Goal: Information Seeking & Learning: Compare options

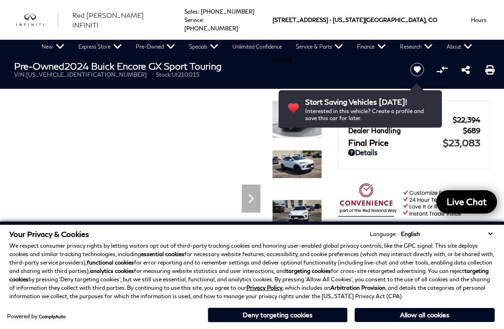
click at [257, 318] on button "Deny targeting cookies" at bounding box center [278, 314] width 140 height 15
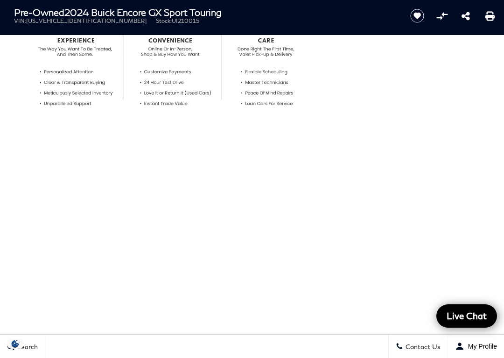
scroll to position [397, 0]
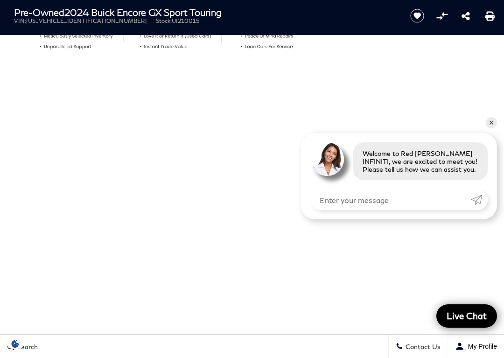
click at [492, 113] on div at bounding box center [252, 238] width 504 height 262
click at [495, 126] on link "✕" at bounding box center [491, 122] width 11 height 11
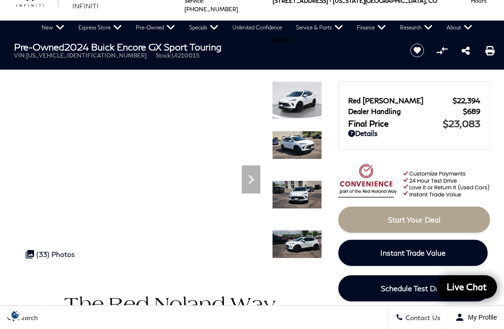
scroll to position [0, 0]
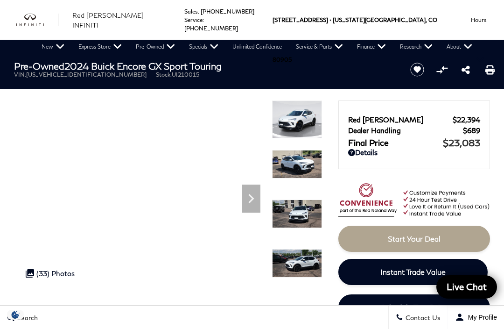
click at [251, 210] on div "Next" at bounding box center [251, 198] width 19 height 28
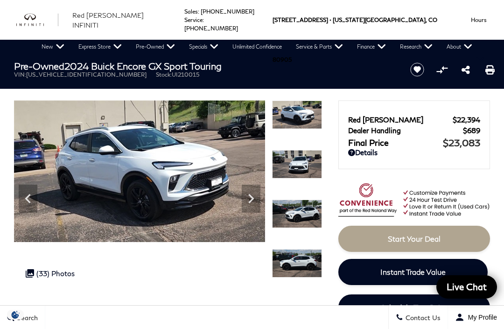
click at [255, 205] on icon "Next" at bounding box center [251, 198] width 19 height 19
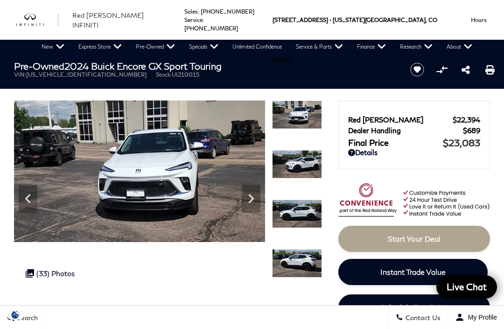
click at [257, 204] on icon "Next" at bounding box center [251, 198] width 19 height 19
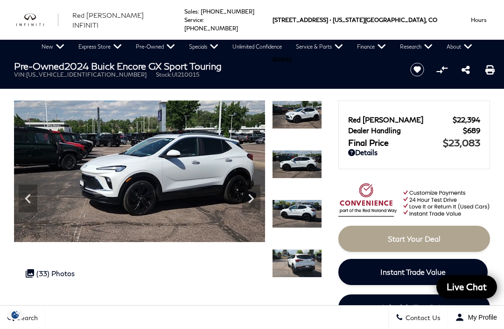
click at [255, 204] on icon "Next" at bounding box center [251, 198] width 19 height 19
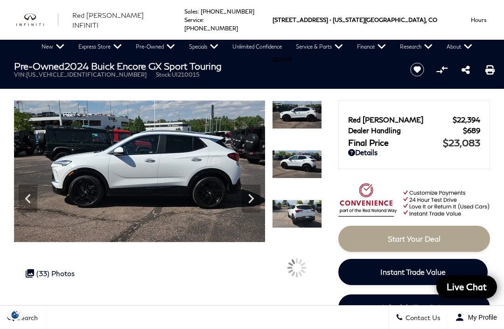
click at [256, 207] on icon "Next" at bounding box center [251, 198] width 19 height 19
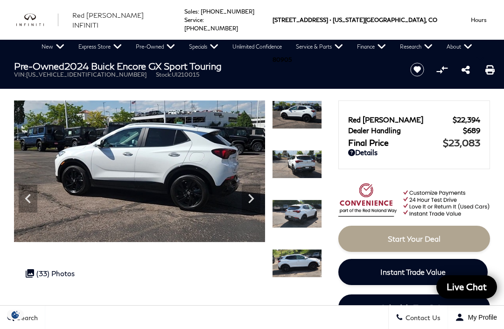
click at [256, 207] on icon "Next" at bounding box center [251, 198] width 19 height 19
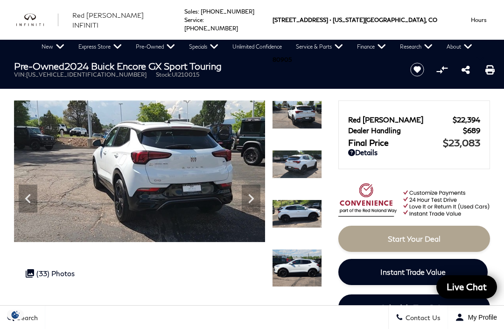
click at [259, 205] on icon "Next" at bounding box center [251, 198] width 19 height 19
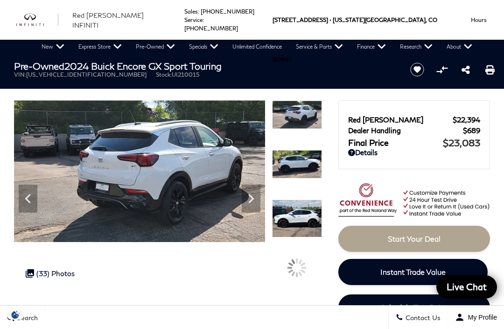
click at [260, 206] on icon "Next" at bounding box center [251, 198] width 19 height 19
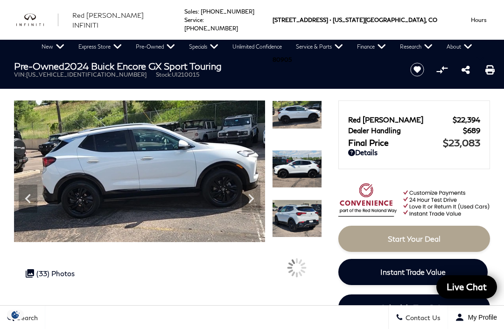
click at [257, 205] on icon "Next" at bounding box center [251, 198] width 19 height 19
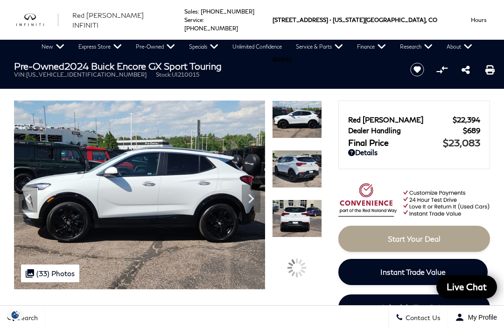
click at [255, 205] on icon "Next" at bounding box center [251, 198] width 19 height 19
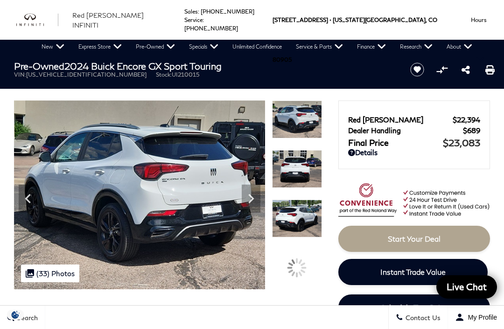
click at [260, 207] on icon "Next" at bounding box center [251, 198] width 19 height 19
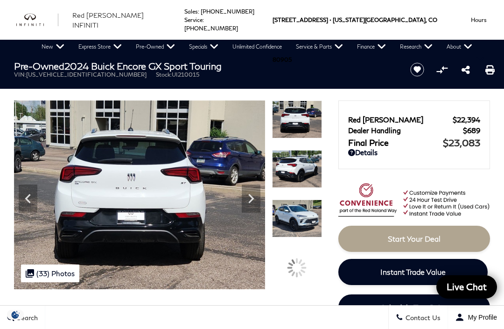
click at [258, 208] on div "Next" at bounding box center [251, 198] width 19 height 28
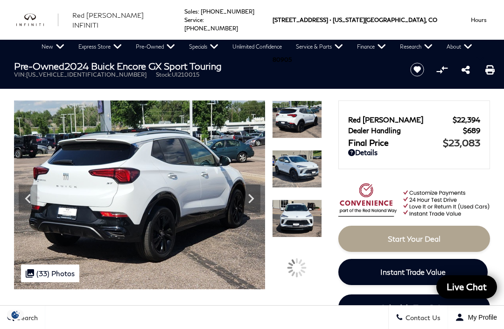
click at [263, 205] on img at bounding box center [140, 194] width 252 height 189
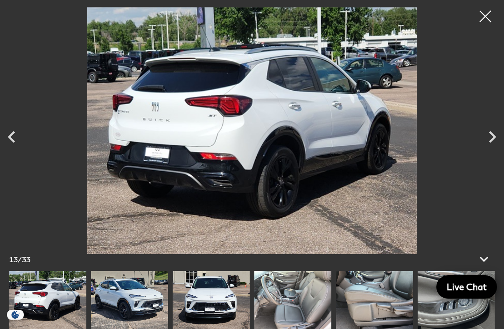
click at [491, 139] on icon "Next" at bounding box center [492, 137] width 7 height 12
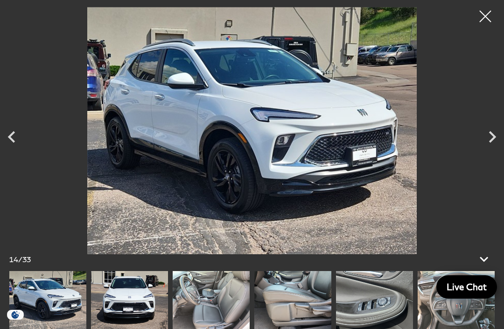
click at [496, 144] on icon "Next" at bounding box center [492, 136] width 23 height 23
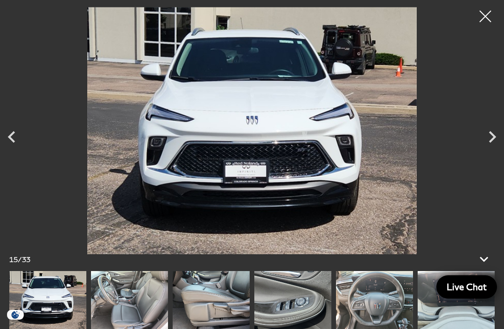
click at [499, 144] on icon "Next" at bounding box center [492, 136] width 23 height 23
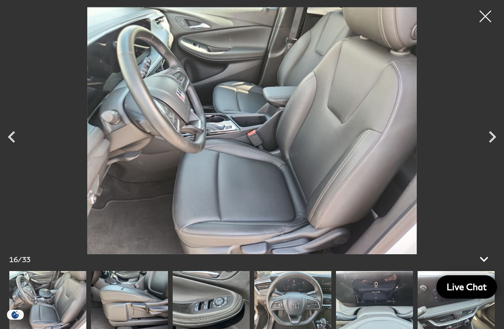
click at [498, 144] on icon "Next" at bounding box center [492, 136] width 23 height 23
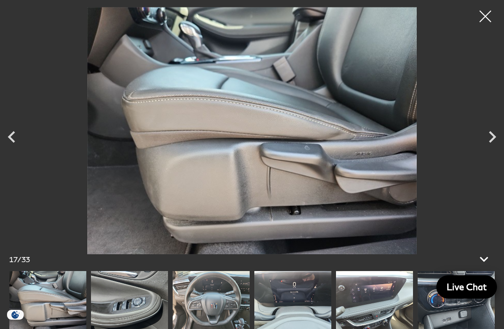
click at [497, 140] on icon "Next" at bounding box center [492, 136] width 23 height 23
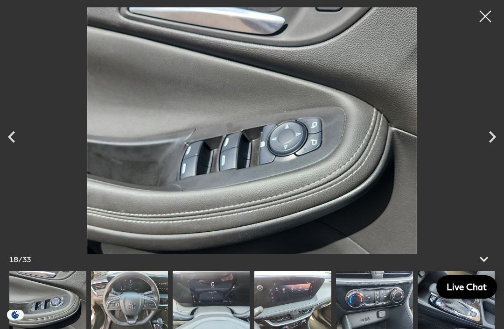
click at [7, 144] on icon "Previous" at bounding box center [11, 136] width 23 height 23
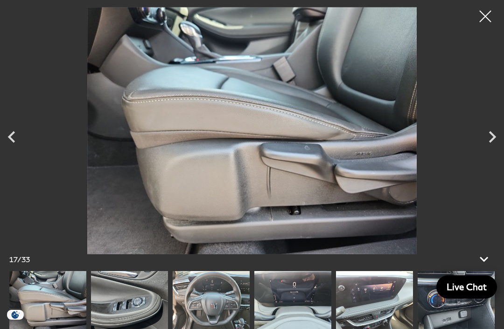
click at [493, 144] on icon "Next" at bounding box center [492, 136] width 23 height 23
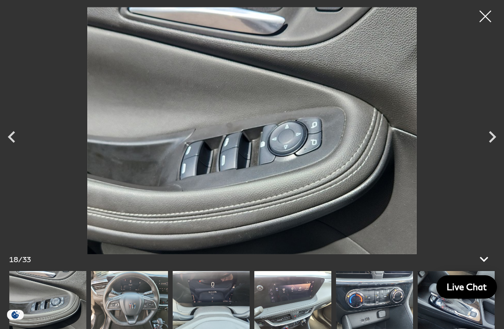
click at [491, 141] on icon "Next" at bounding box center [492, 137] width 7 height 12
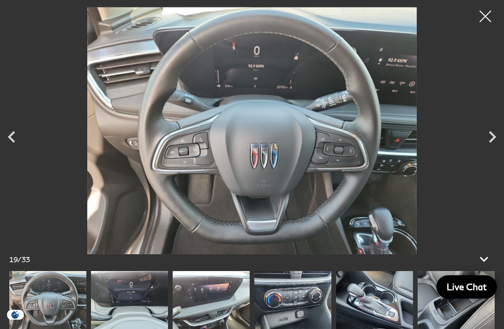
click at [491, 140] on icon "Next" at bounding box center [492, 137] width 7 height 12
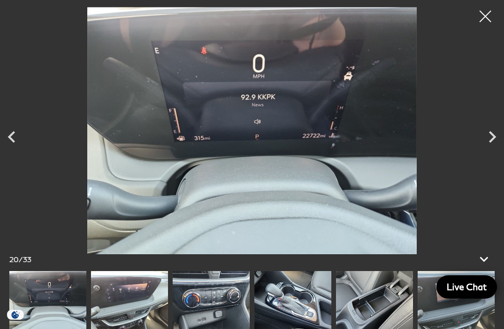
click at [487, 138] on icon "Next" at bounding box center [492, 136] width 23 height 23
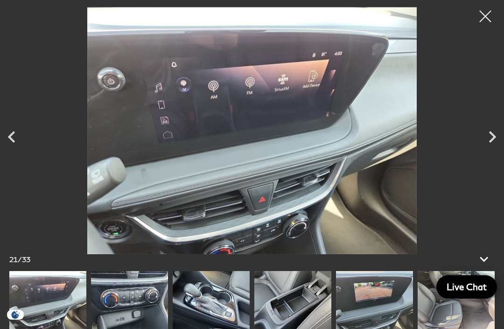
click at [500, 140] on icon "Next" at bounding box center [492, 136] width 23 height 23
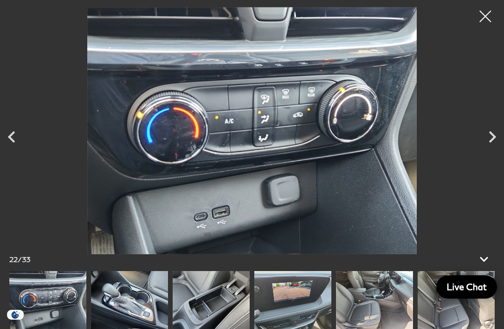
click at [501, 142] on icon "Next" at bounding box center [492, 136] width 23 height 23
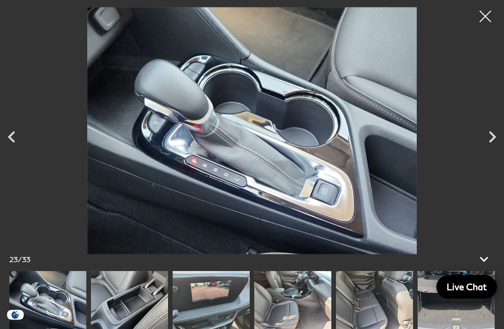
click at [498, 142] on icon "Next" at bounding box center [492, 136] width 23 height 23
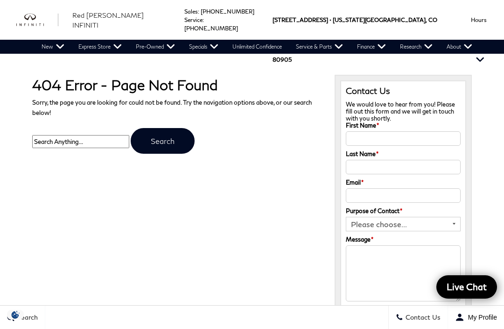
click at [10, 3] on div "Ringing Phone Icon Sales : Call sales Phone Number 719-215-8318 Service : Call …" at bounding box center [252, 20] width 504 height 40
